Goal: Task Accomplishment & Management: Contribute content

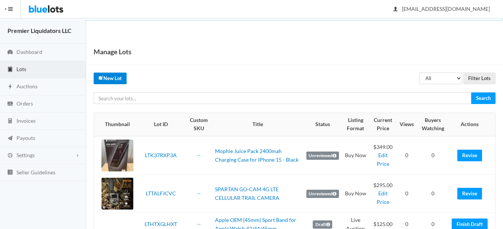
click at [112, 79] on link "New Lot" at bounding box center [110, 79] width 33 height 12
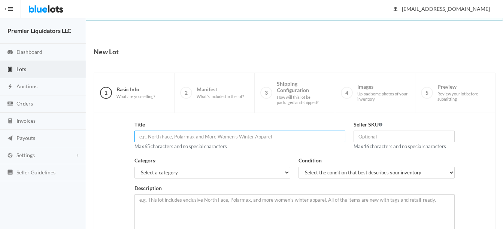
click at [219, 141] on input "text" at bounding box center [240, 137] width 211 height 12
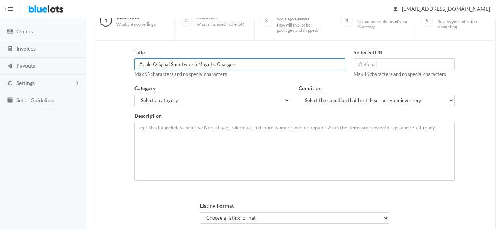
scroll to position [75, 0]
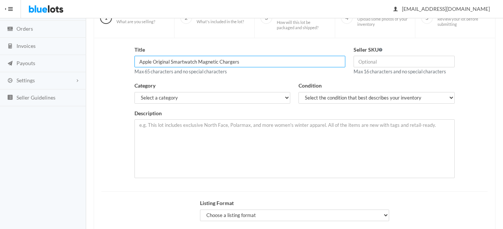
type input "Apple Original Smartwatch Magnetic Chargers"
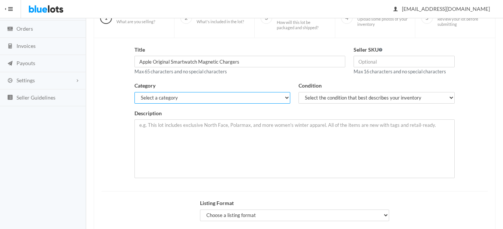
click at [210, 103] on select "Select a category Electronics Clothing, Shoes & Accessories Appliances Home & G…" at bounding box center [213, 98] width 156 height 12
select select "1"
click at [135, 92] on select "Select a category Electronics Clothing, Shoes & Accessories Appliances Home & G…" at bounding box center [213, 98] width 156 height 12
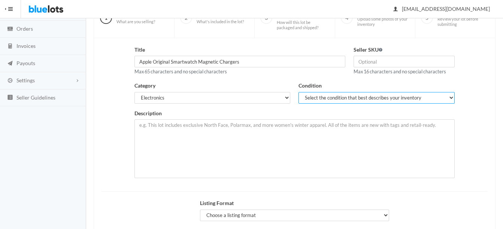
click at [327, 102] on select "Select the condition that best describes your inventory Brand New Shelf Pulls C…" at bounding box center [377, 98] width 156 height 12
select select "6"
click at [299, 92] on select "Select the condition that best describes your inventory Brand New Shelf Pulls C…" at bounding box center [377, 98] width 156 height 12
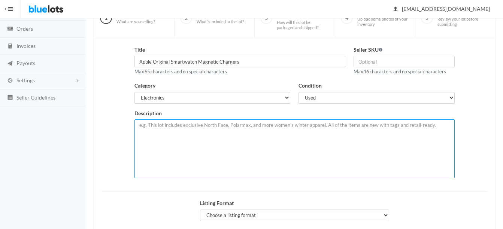
click at [310, 146] on textarea at bounding box center [295, 149] width 321 height 59
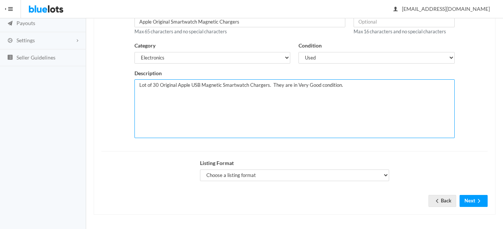
scroll to position [116, 0]
type textarea "Lot of 30 Original Apple USB Magnetic Smartwatch Chargers. They are in Very Goo…"
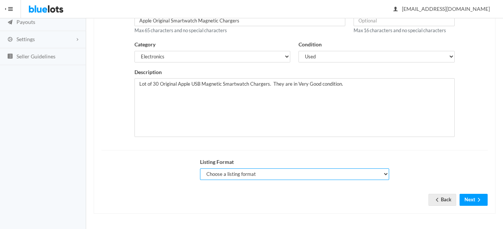
click at [218, 178] on select "Choose a listing format Auction Buy Now" at bounding box center [294, 175] width 189 height 12
select select "true"
click at [200, 169] on select "Choose a listing format Auction Buy Now" at bounding box center [294, 175] width 189 height 12
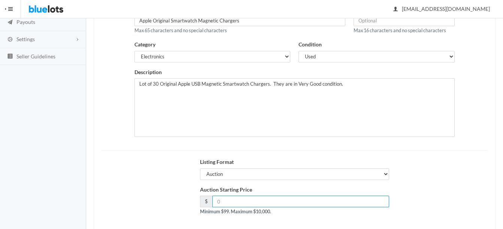
click at [223, 202] on input "number" at bounding box center [301, 202] width 177 height 12
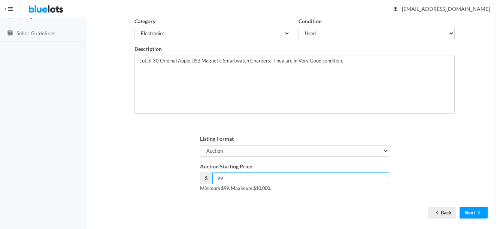
scroll to position [152, 0]
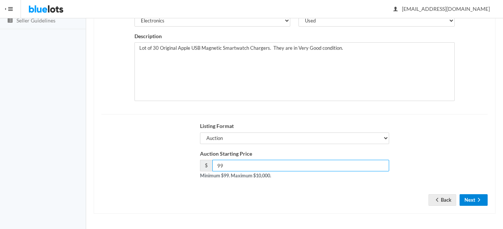
type input "99"
click at [475, 196] on button "Next" at bounding box center [474, 201] width 28 height 12
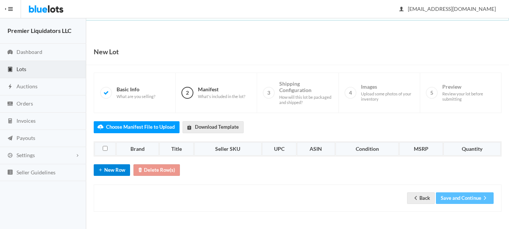
click at [109, 172] on button "New Row" at bounding box center [112, 171] width 36 height 12
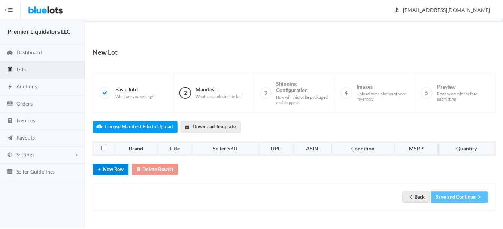
scroll to position [12, 0]
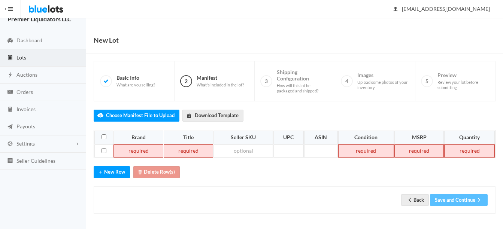
click at [133, 156] on td at bounding box center [139, 151] width 50 height 13
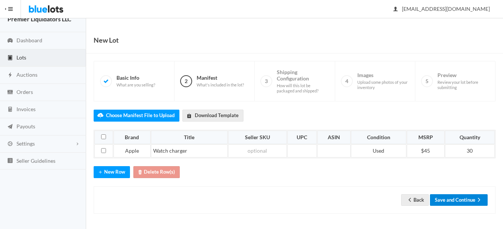
click at [456, 203] on button "Save and Continue" at bounding box center [459, 201] width 58 height 12
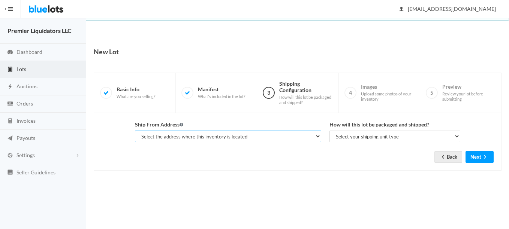
click at [291, 135] on select "Select the address where this inventory is located Premier Liquidatores, [STREE…" at bounding box center [228, 137] width 186 height 12
select select "25095"
click at [135, 131] on select "Select the address where this inventory is located Premier Liquidatores, [STREE…" at bounding box center [228, 137] width 186 height 12
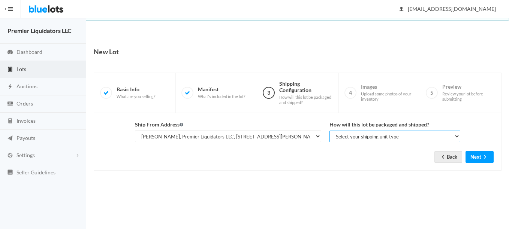
click at [360, 135] on select "Select your shipping unit type Parcel Pallet Truckload" at bounding box center [395, 137] width 131 height 12
select select "parcel"
click at [330, 131] on select "Select your shipping unit type Parcel Pallet Truckload" at bounding box center [395, 137] width 131 height 12
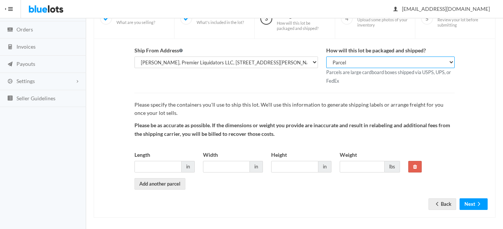
scroll to position [75, 0]
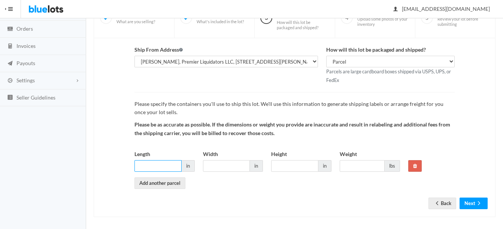
click at [158, 168] on input "Length" at bounding box center [158, 166] width 47 height 12
type input "6"
type input "3"
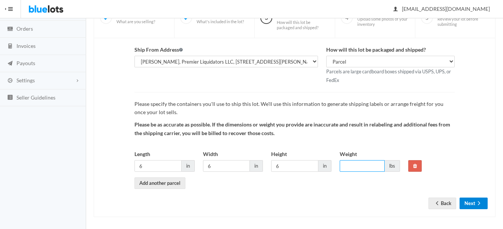
type input "4"
type input "3"
click at [478, 201] on icon "arrow forward" at bounding box center [479, 204] width 7 height 6
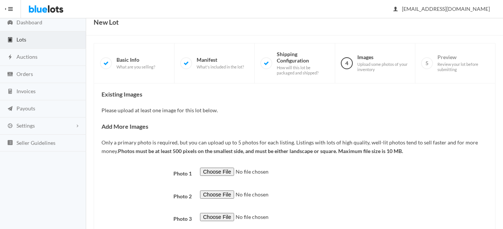
scroll to position [75, 0]
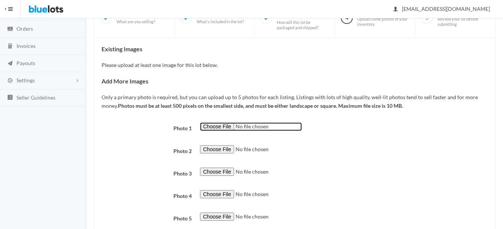
click at [214, 125] on input "file" at bounding box center [251, 127] width 102 height 9
type input "C:\fakepath\thumbnail - 2025-08-12T091833.677.jpg"
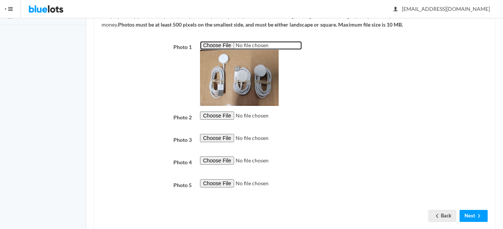
scroll to position [172, 0]
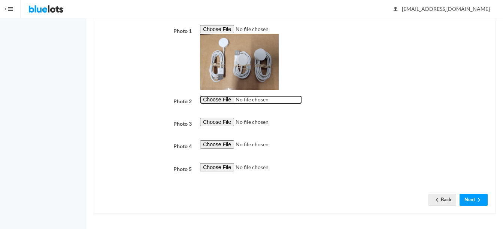
click at [211, 101] on input "file" at bounding box center [251, 100] width 102 height 9
type input "C:\fakepath\thumbnail - 2025-08-12T091826.679.jpg"
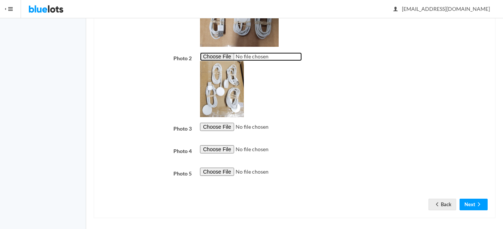
scroll to position [220, 0]
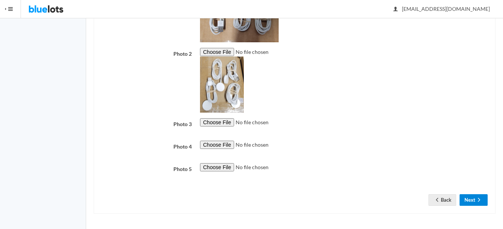
click at [476, 201] on icon "arrow forward" at bounding box center [479, 200] width 7 height 6
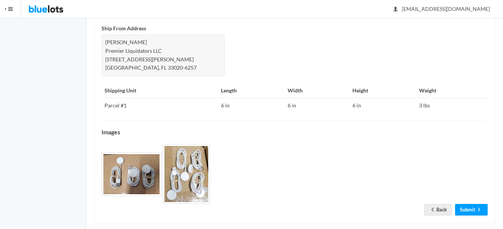
scroll to position [331, 0]
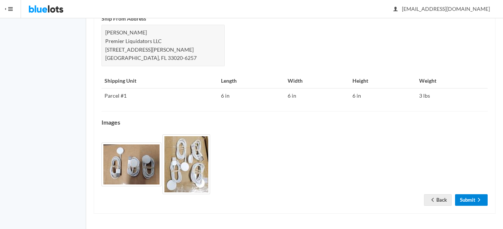
click at [467, 199] on link "Submit" at bounding box center [472, 201] width 33 height 12
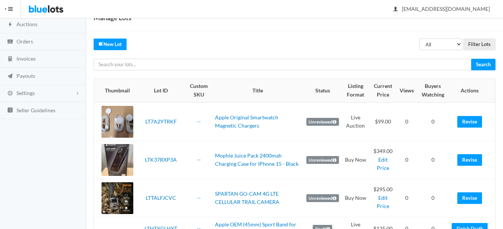
scroll to position [75, 0]
